Goal: Information Seeking & Learning: Learn about a topic

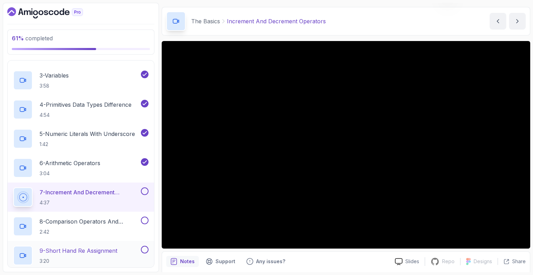
scroll to position [165, 0]
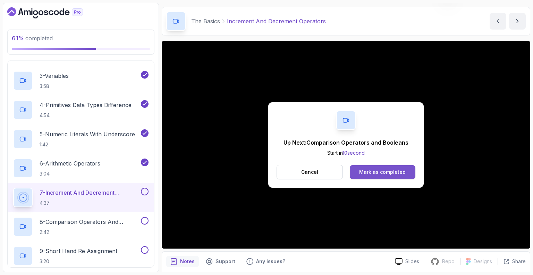
click at [375, 169] on div "Mark as completed" at bounding box center [382, 171] width 47 height 7
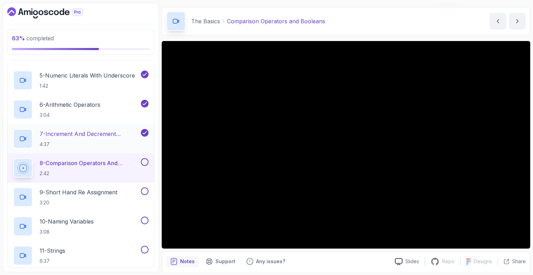
scroll to position [228, 0]
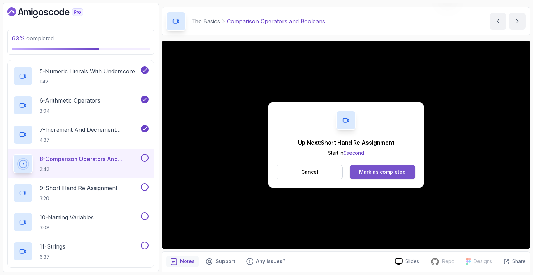
click at [393, 167] on button "Mark as completed" at bounding box center [383, 172] width 66 height 14
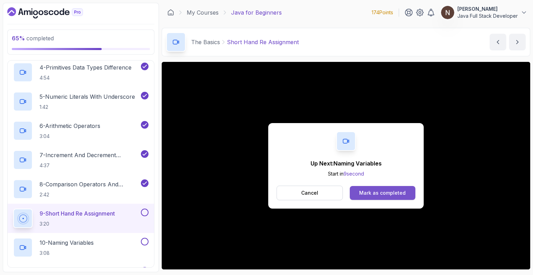
click at [385, 191] on div "Mark as completed" at bounding box center [382, 192] width 47 height 7
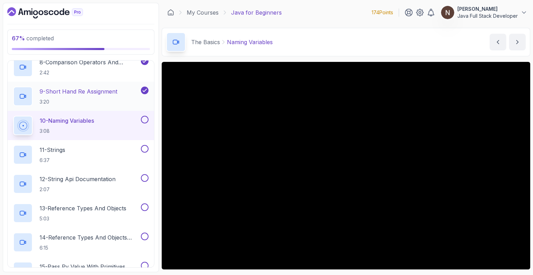
scroll to position [325, 0]
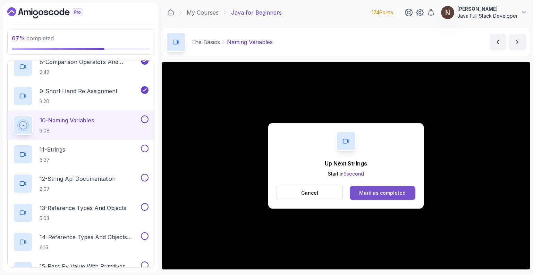
click at [387, 194] on div "Mark as completed" at bounding box center [382, 192] width 47 height 7
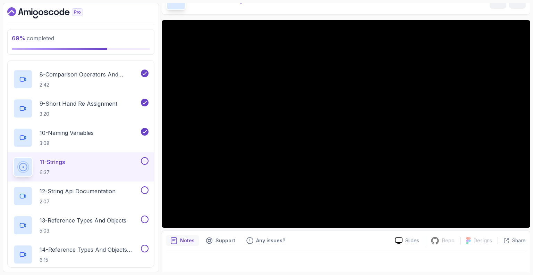
scroll to position [45, 0]
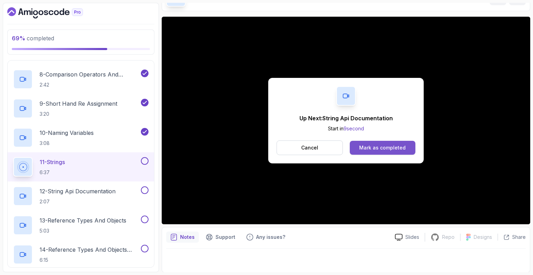
click at [383, 148] on div "Mark as completed" at bounding box center [382, 147] width 47 height 7
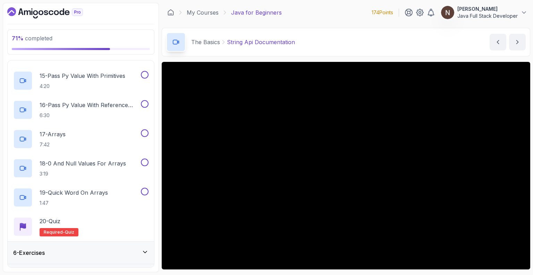
scroll to position [533, 0]
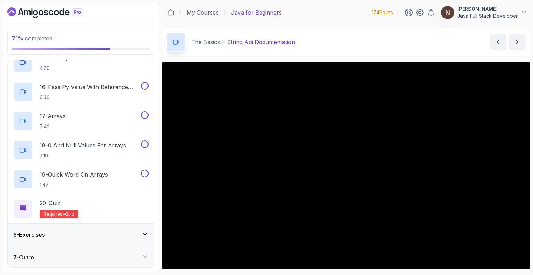
click at [115, 233] on div "6 - Exercises" at bounding box center [80, 234] width 135 height 8
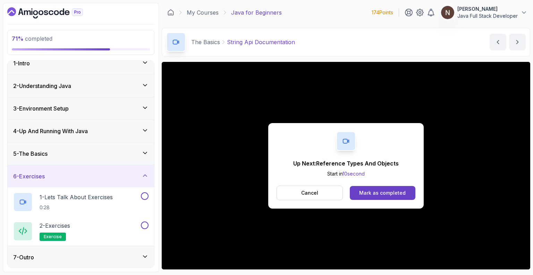
scroll to position [0, 0]
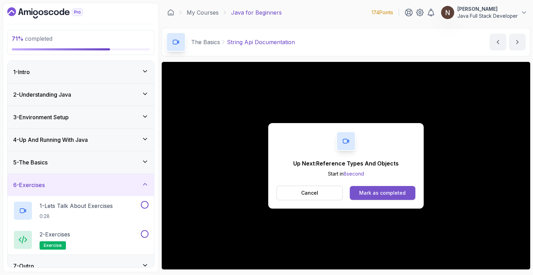
click at [381, 192] on div "Mark as completed" at bounding box center [382, 192] width 47 height 7
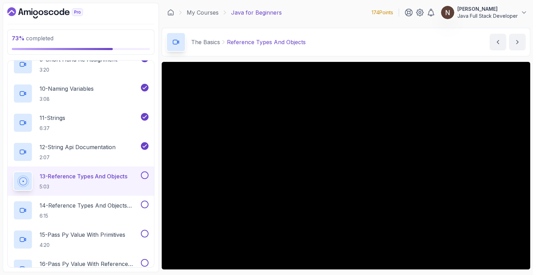
scroll to position [367, 0]
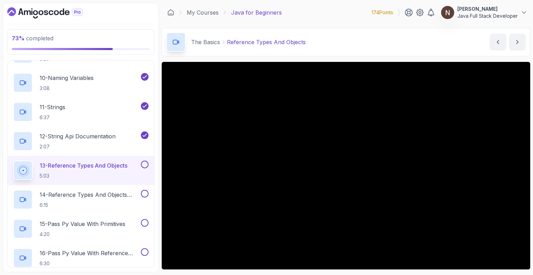
click at [243, 12] on p "Java for Beginners" at bounding box center [256, 12] width 51 height 8
click at [217, 11] on link "My Courses" at bounding box center [203, 12] width 32 height 8
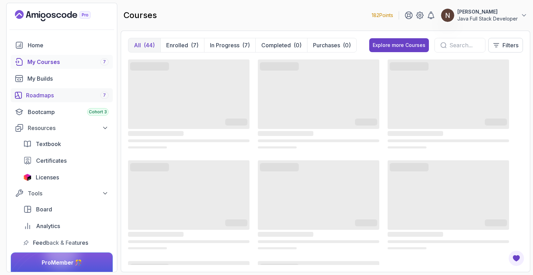
click at [70, 93] on div "Roadmaps 7" at bounding box center [67, 95] width 83 height 8
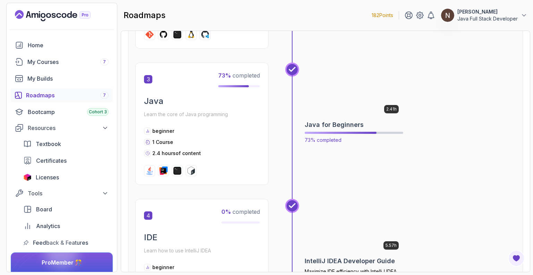
scroll to position [444, 0]
